Goal: Task Accomplishment & Management: Use online tool/utility

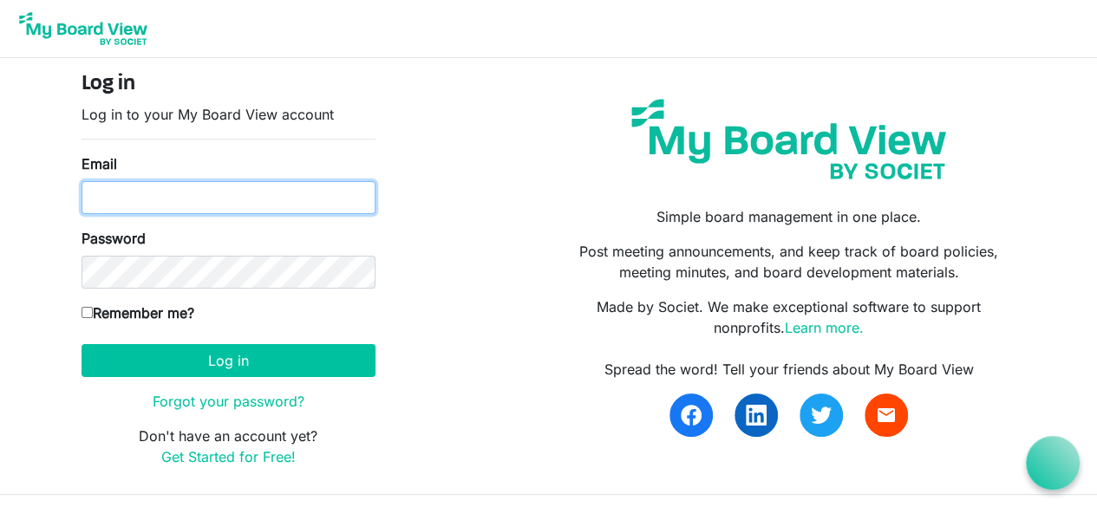
click at [209, 194] on input "Email" at bounding box center [228, 197] width 294 height 33
type input "[PERSON_NAME][EMAIL_ADDRESS][PERSON_NAME][DOMAIN_NAME]"
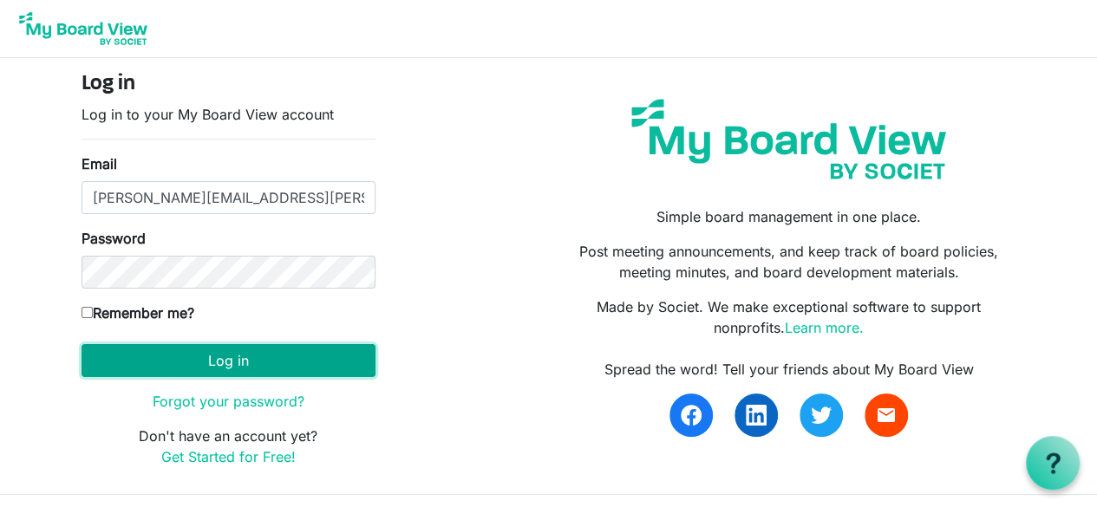
click at [270, 360] on button "Log in" at bounding box center [228, 360] width 294 height 33
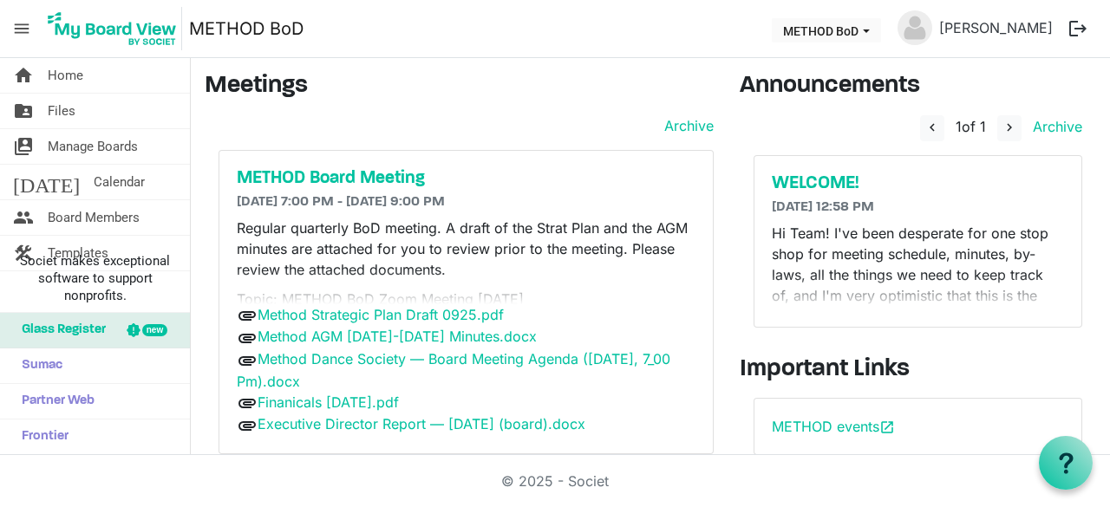
click at [543, 236] on p "Regular quarterly BoD meeting. A draft of the Strat Plan and the AGM minutes ar…" at bounding box center [466, 249] width 459 height 62
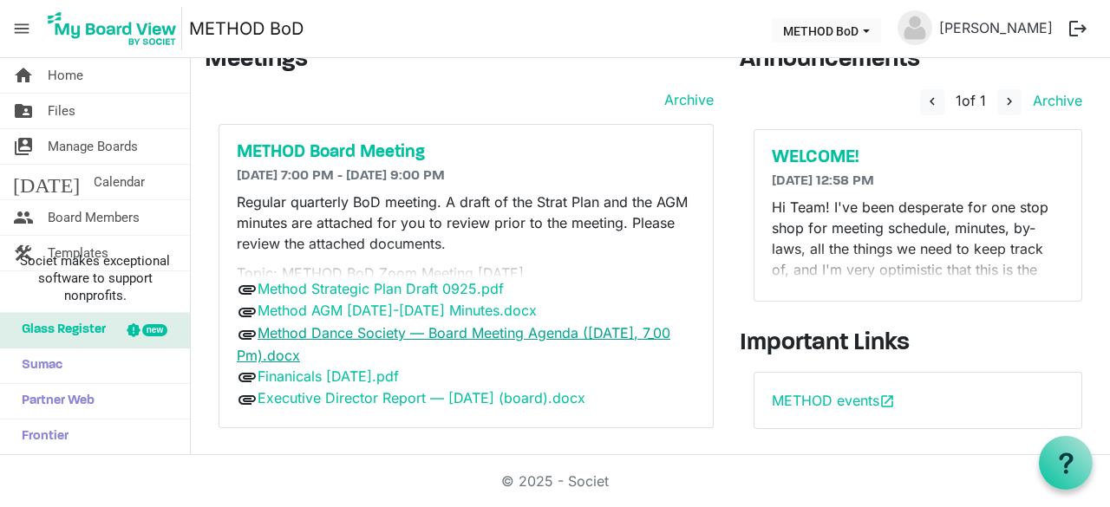
click at [375, 336] on link "Method Dance Society — Board Meeting Agenda ([DATE], 7_00 Pm).docx" at bounding box center [453, 344] width 433 height 40
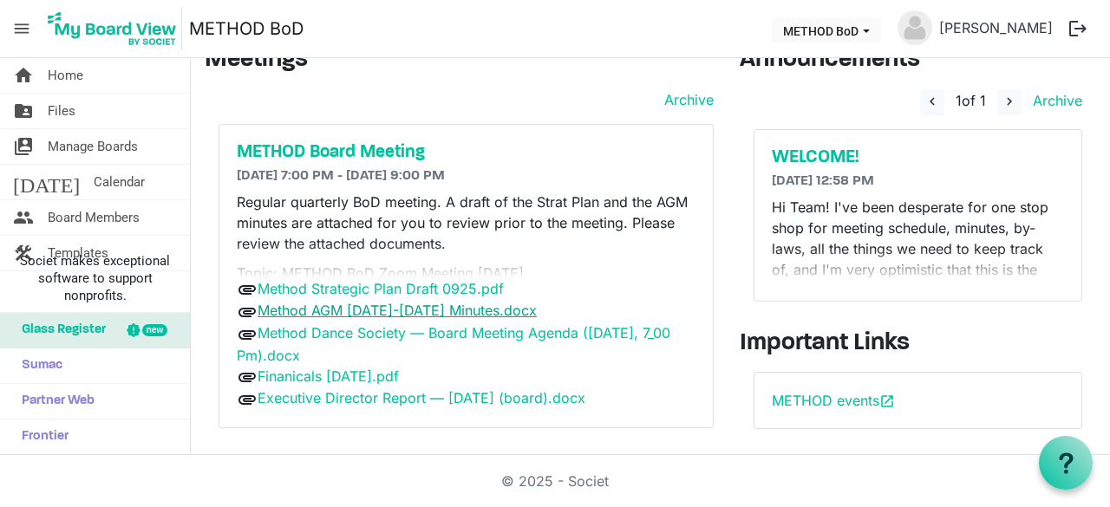
click at [447, 311] on link "Method AGM [DATE]-[DATE] Minutes.docx" at bounding box center [396, 310] width 279 height 17
click at [479, 201] on p "Regular quarterly BoD meeting. A draft of the Strat Plan and the AGM minutes ar…" at bounding box center [466, 223] width 459 height 62
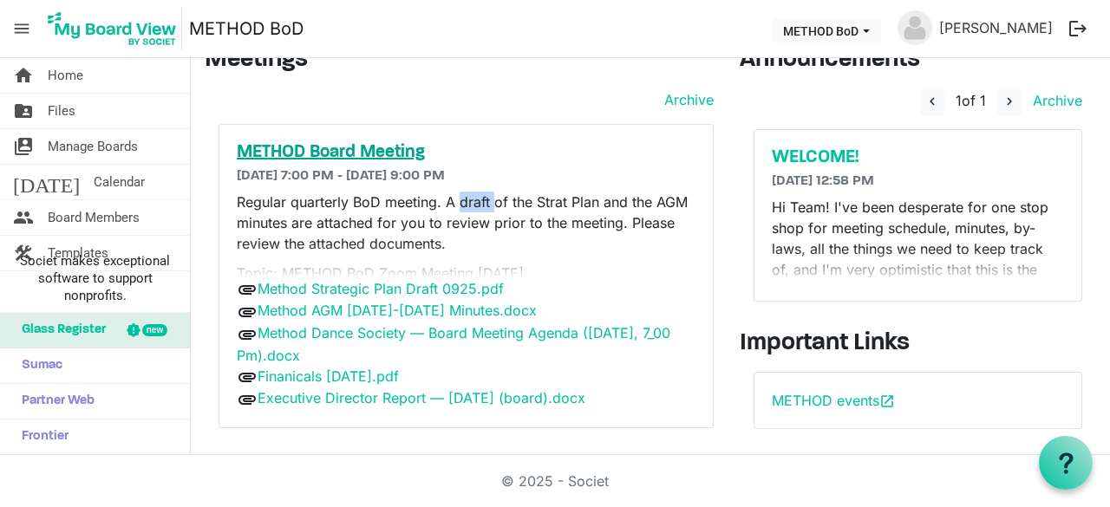
click at [300, 150] on h5 "METHOD Board Meeting" at bounding box center [466, 152] width 459 height 21
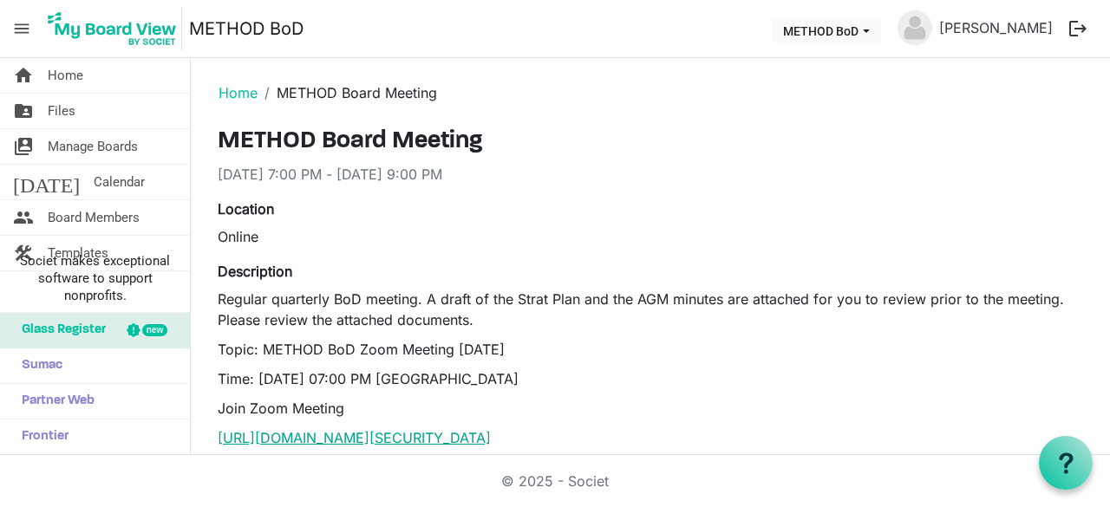
click at [399, 438] on link "[URL][DOMAIN_NAME][SECURITY_DATA]" at bounding box center [354, 437] width 273 height 17
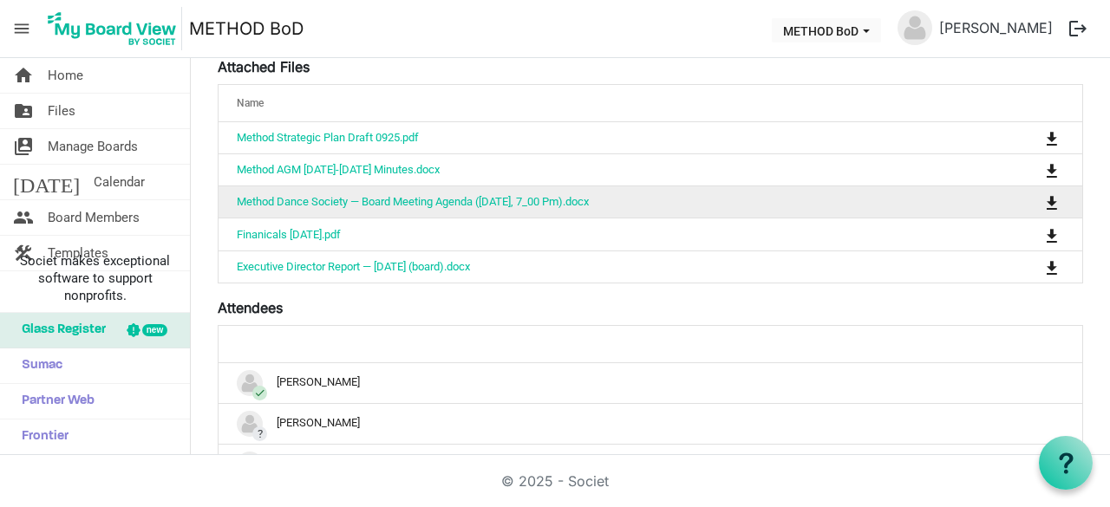
scroll to position [852, 0]
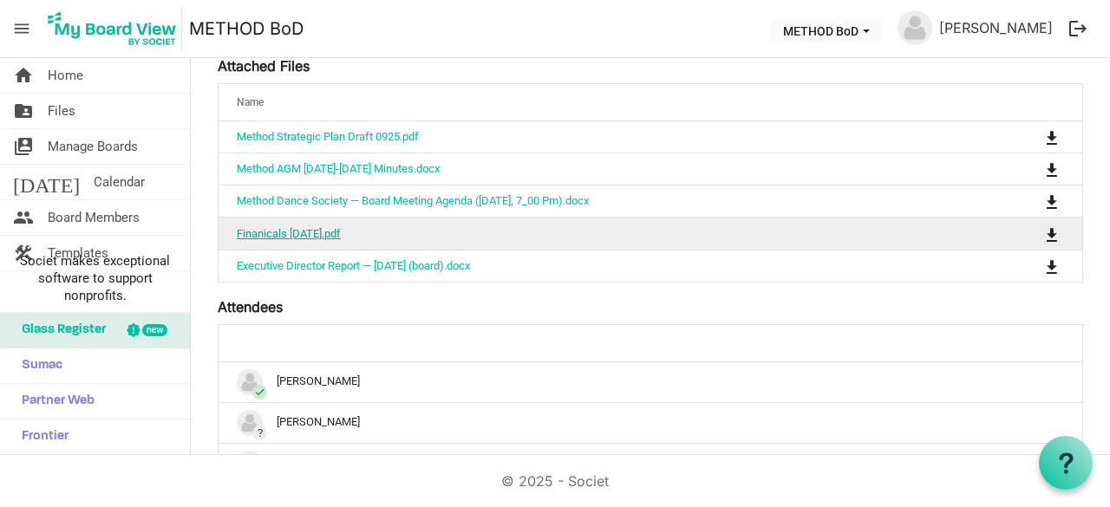
click at [326, 240] on link "Finanicals [DATE].pdf" at bounding box center [289, 233] width 104 height 13
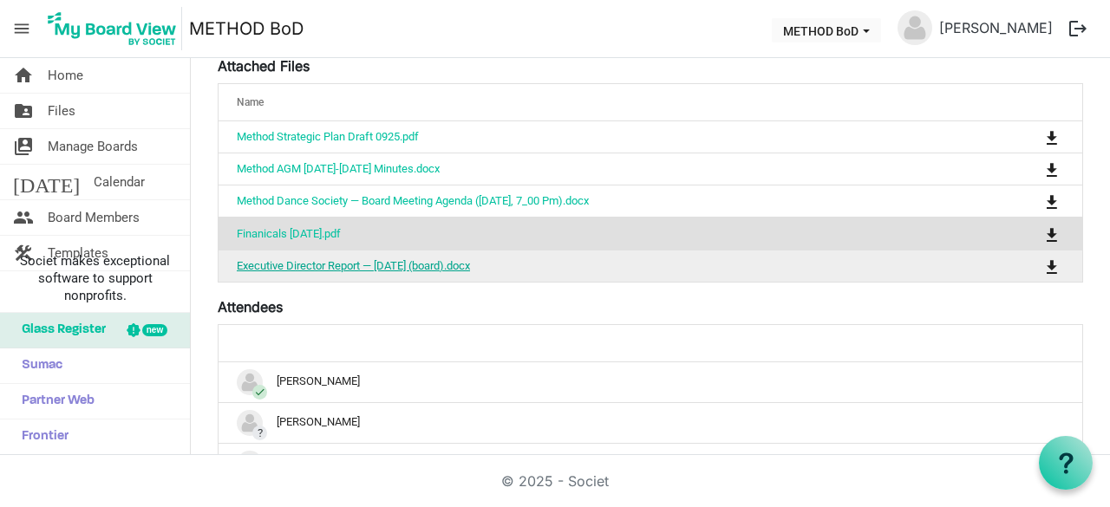
click at [360, 272] on link "Executive Director Report — [DATE] (board).docx" at bounding box center [353, 265] width 233 height 13
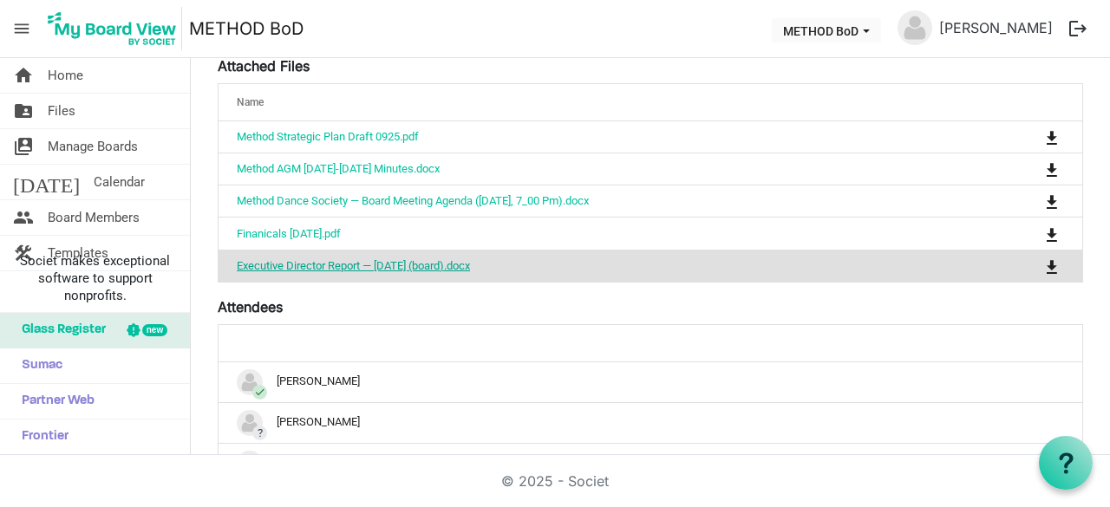
click at [443, 272] on link "Executive Director Report — [DATE] (board).docx" at bounding box center [353, 265] width 233 height 13
